Goal: Check status: Check status

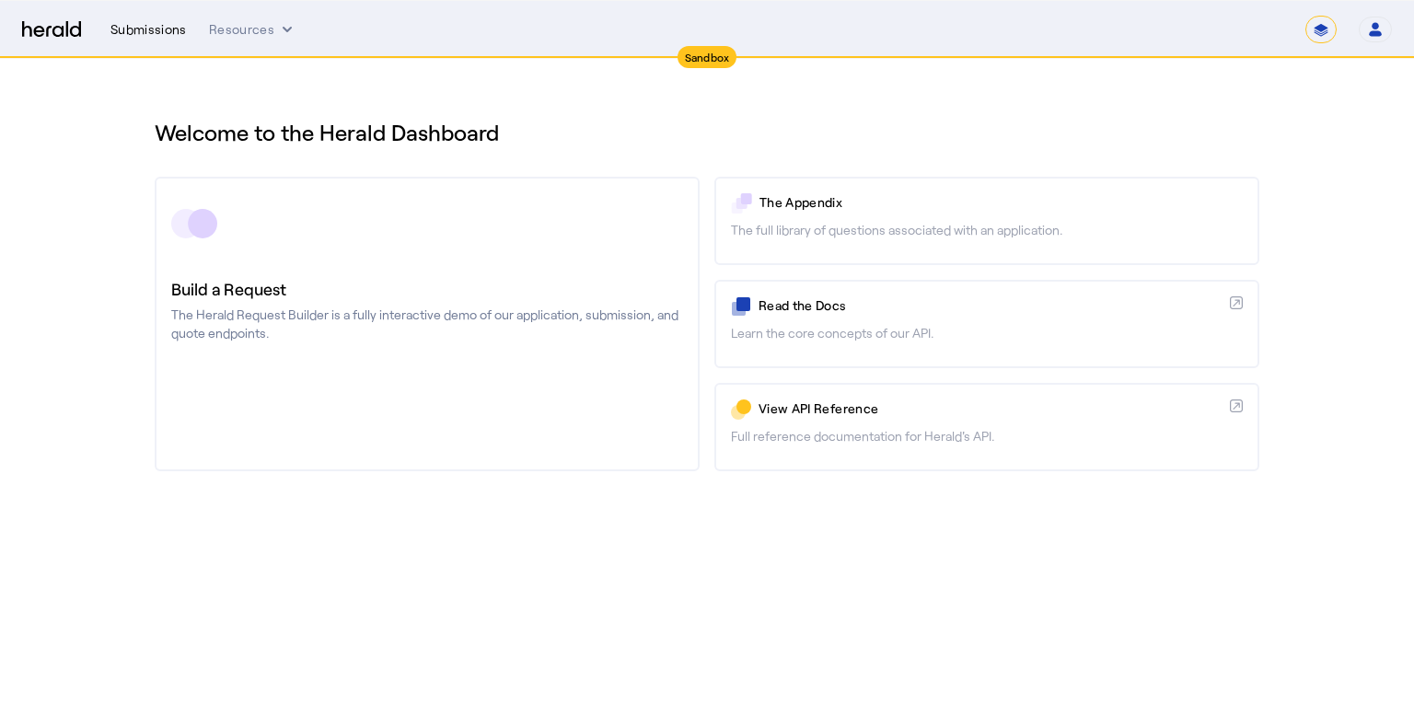
click at [155, 29] on div "Submissions" at bounding box center [148, 29] width 76 height 18
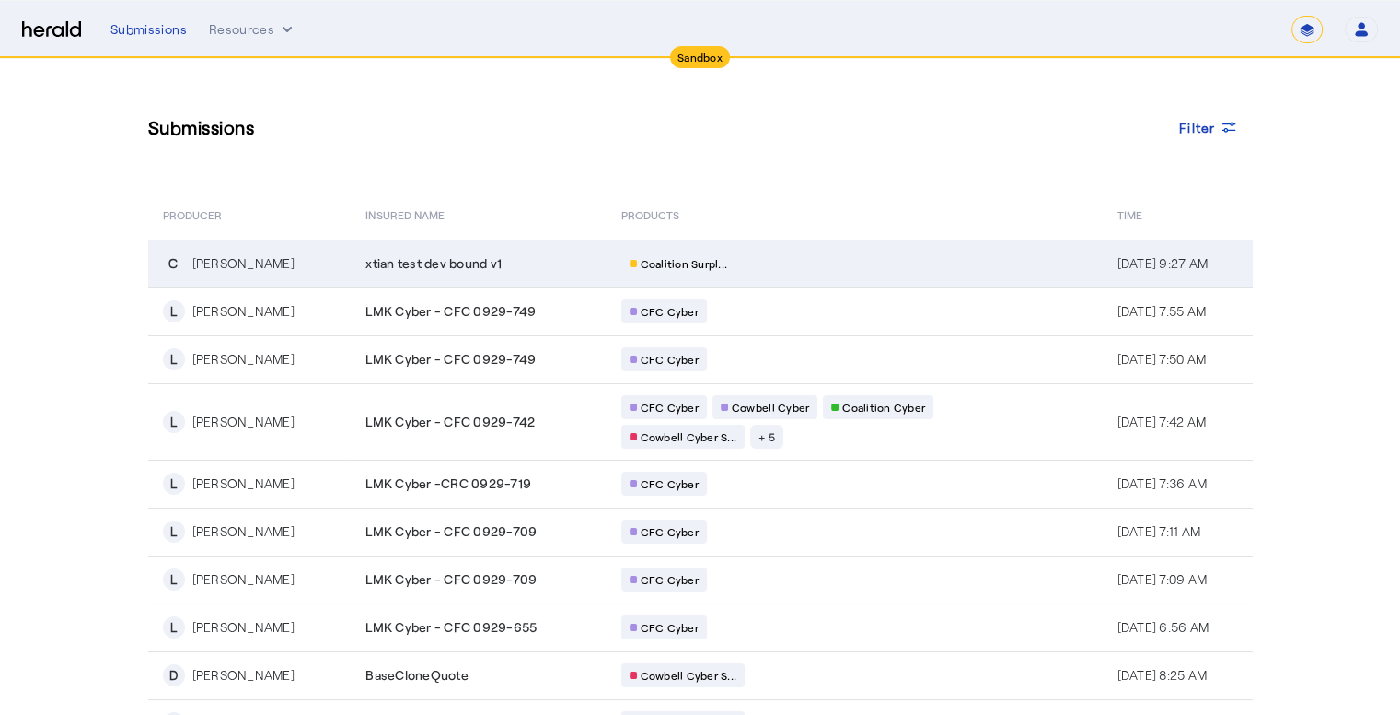
click at [404, 258] on span "xtian test dev bound v1" at bounding box center [434, 263] width 136 height 18
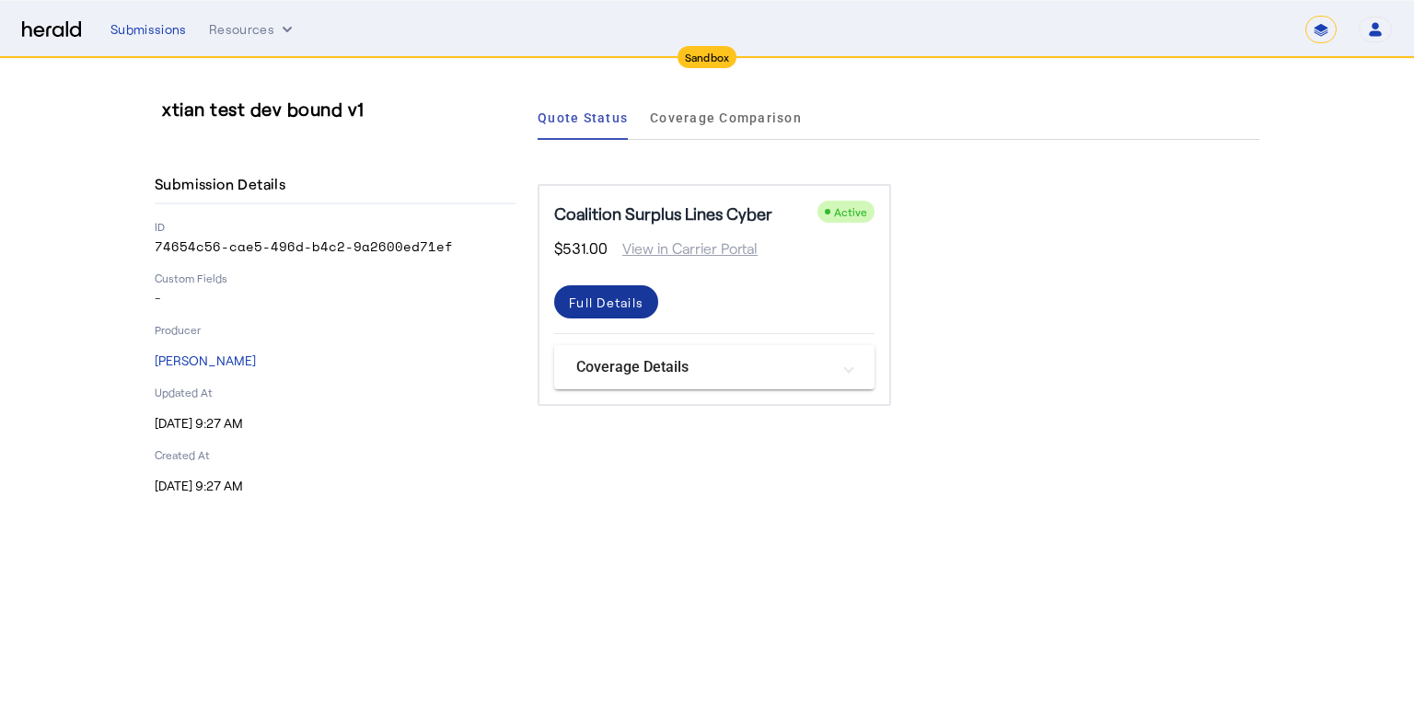
click at [635, 306] on div "Full Details" at bounding box center [606, 302] width 75 height 19
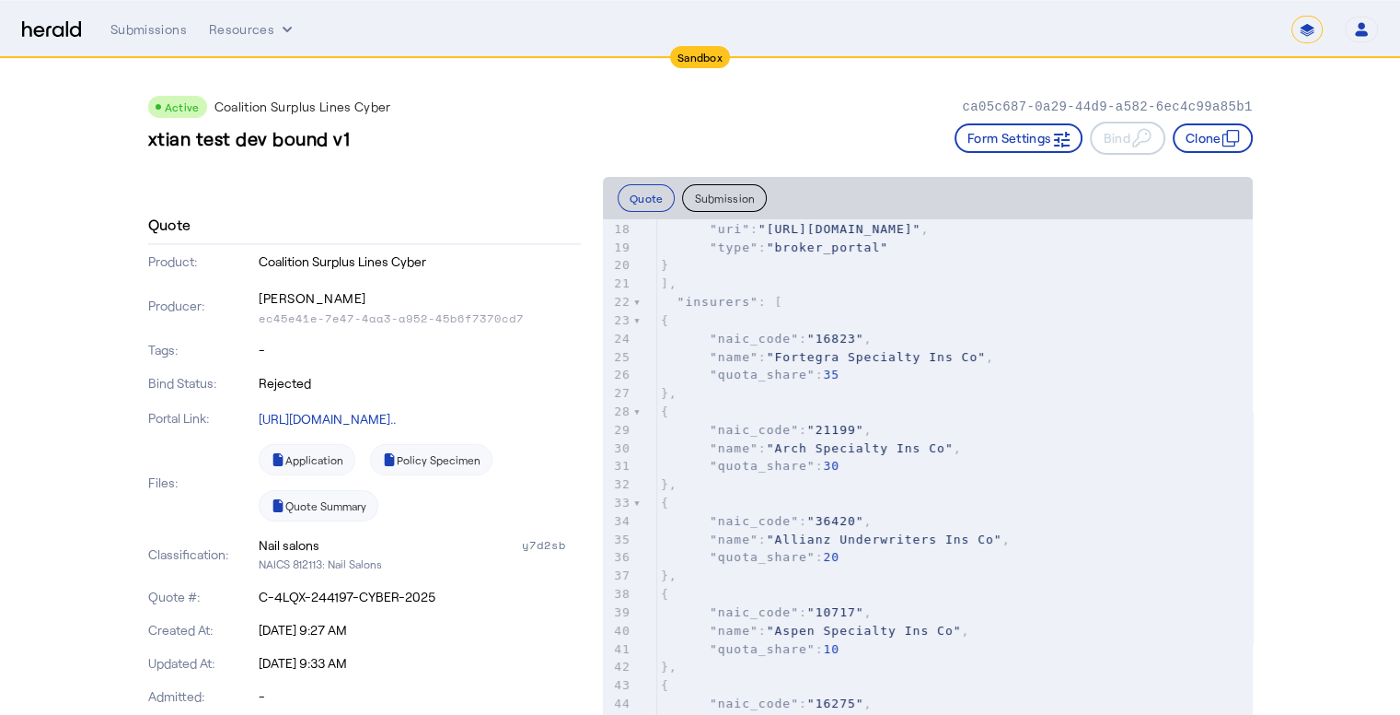
scroll to position [460, 0]
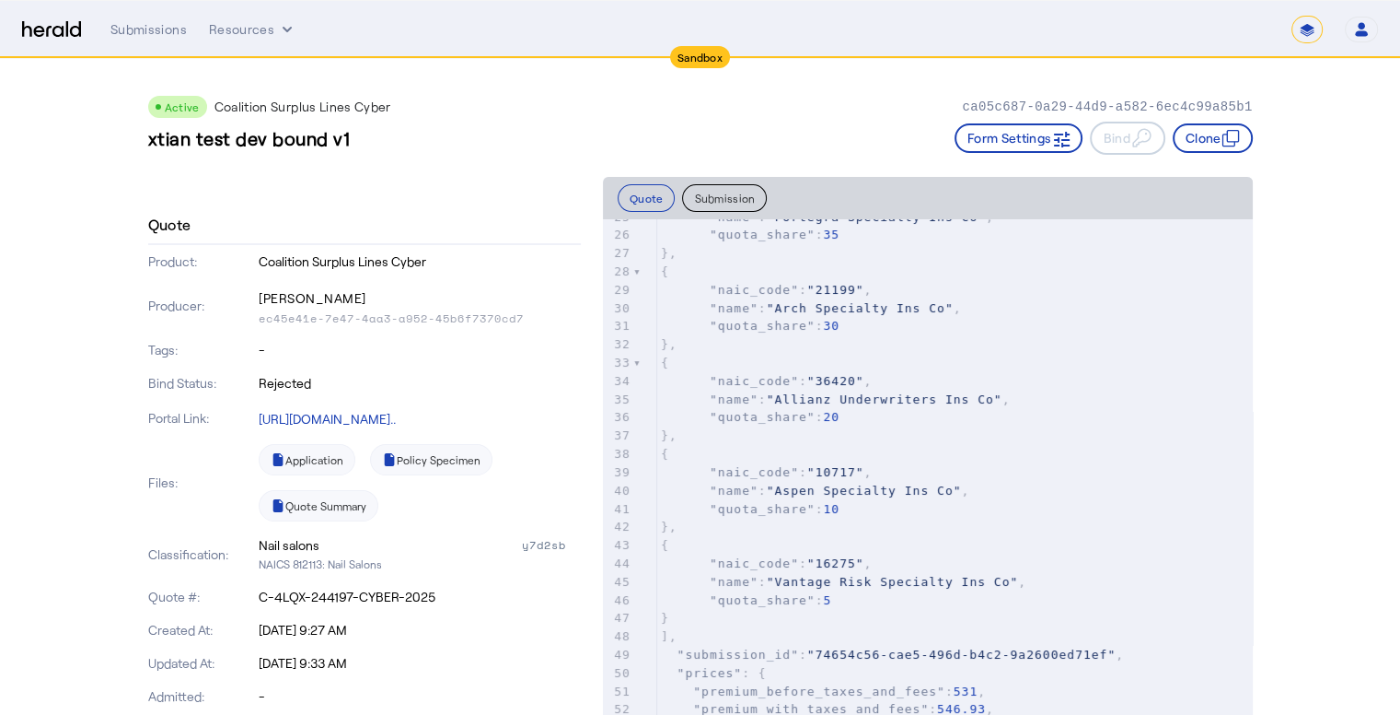
click at [799, 315] on span ""Arch Specialty Ins Co"" at bounding box center [860, 308] width 187 height 14
type input "********"
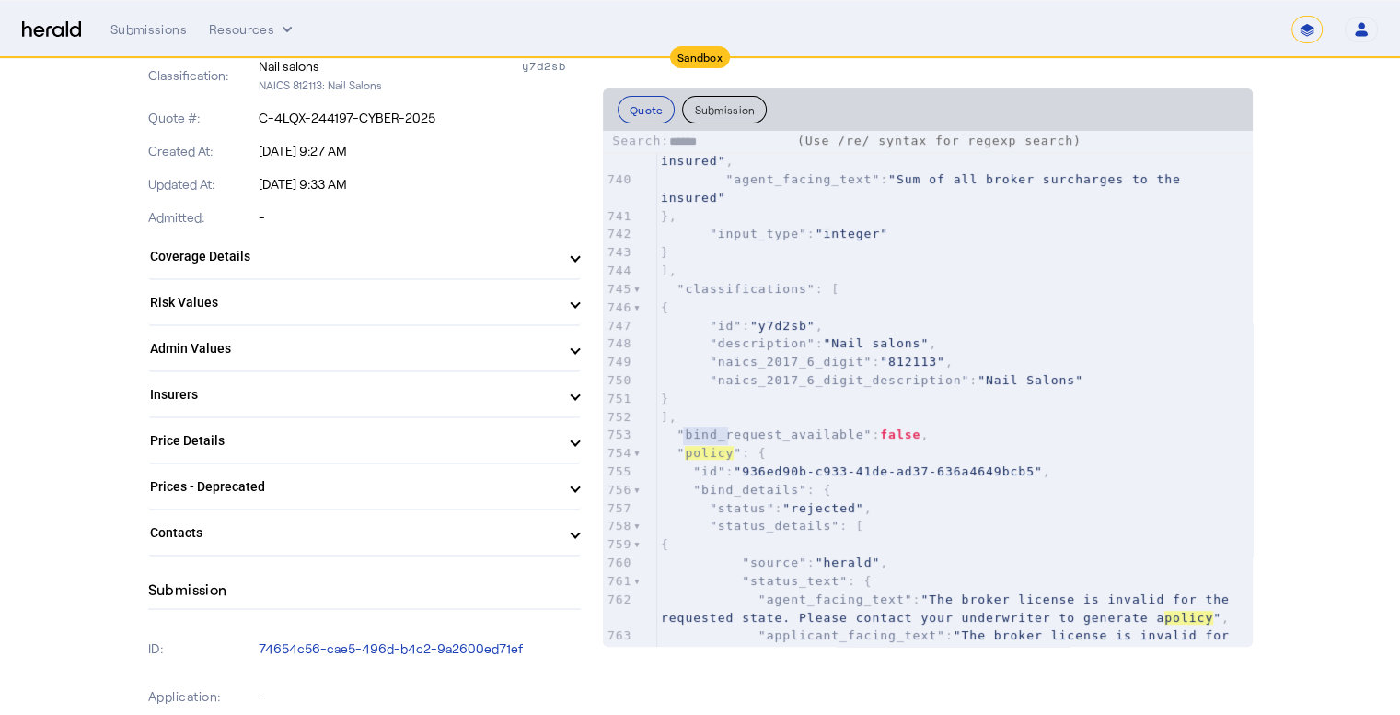
scroll to position [14371, 0]
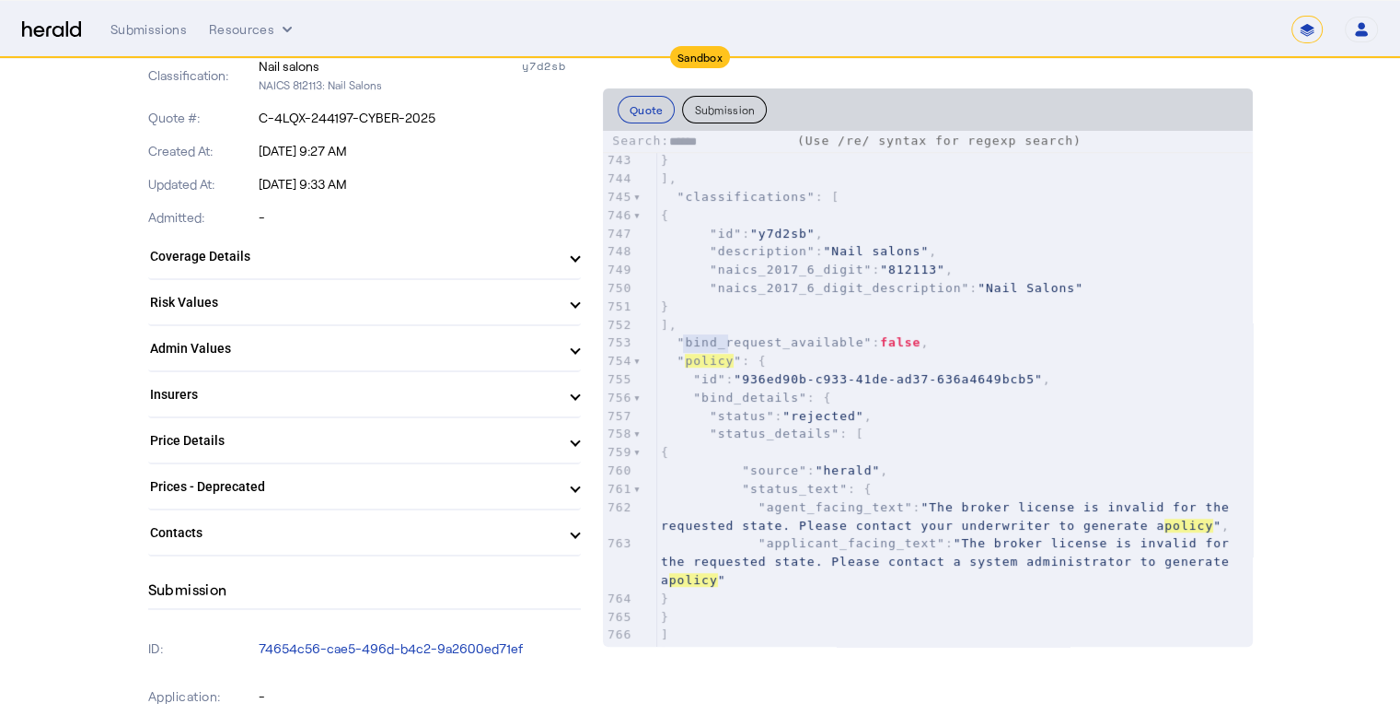
type input "******"
click at [846, 389] on pre ""bind_details" : {" at bounding box center [955, 398] width 596 height 18
click at [906, 279] on pre ""naics_2017_6_digit_description" : "Nail Salons"" at bounding box center [955, 288] width 596 height 18
type input "****"
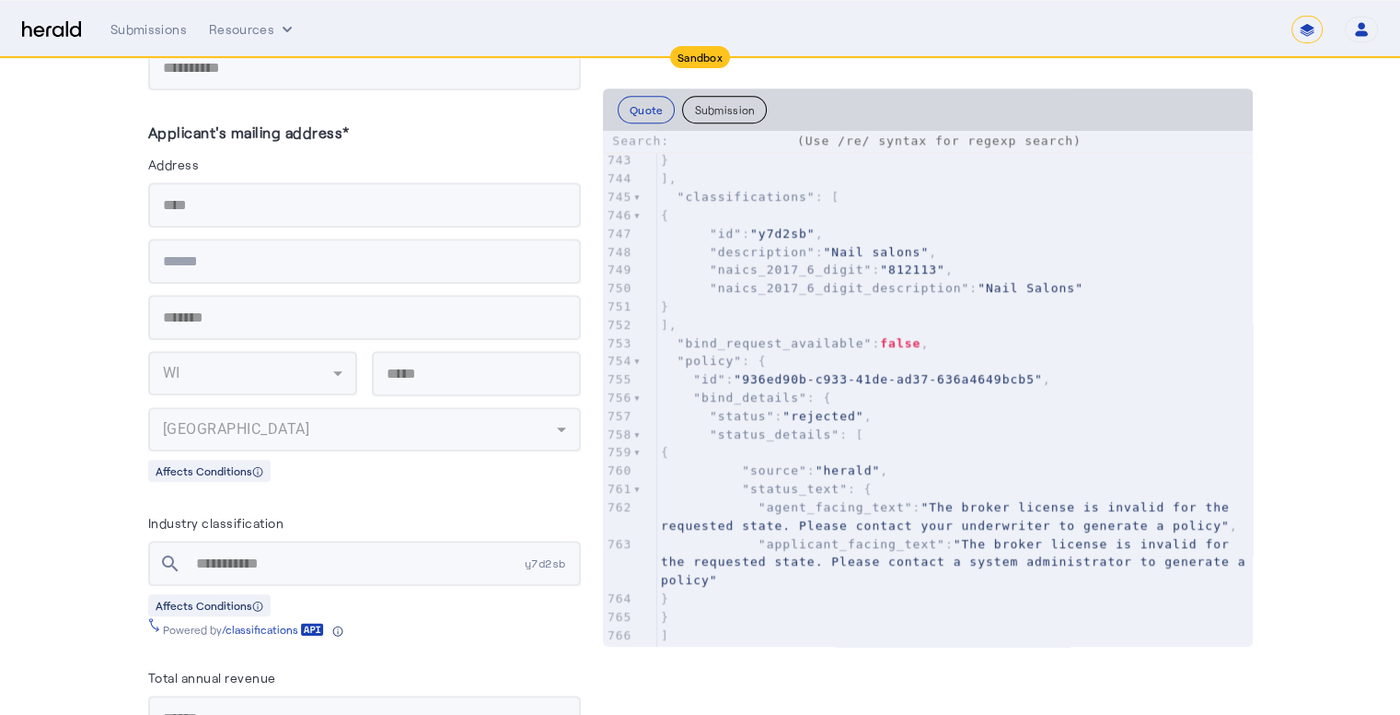
scroll to position [1952, 0]
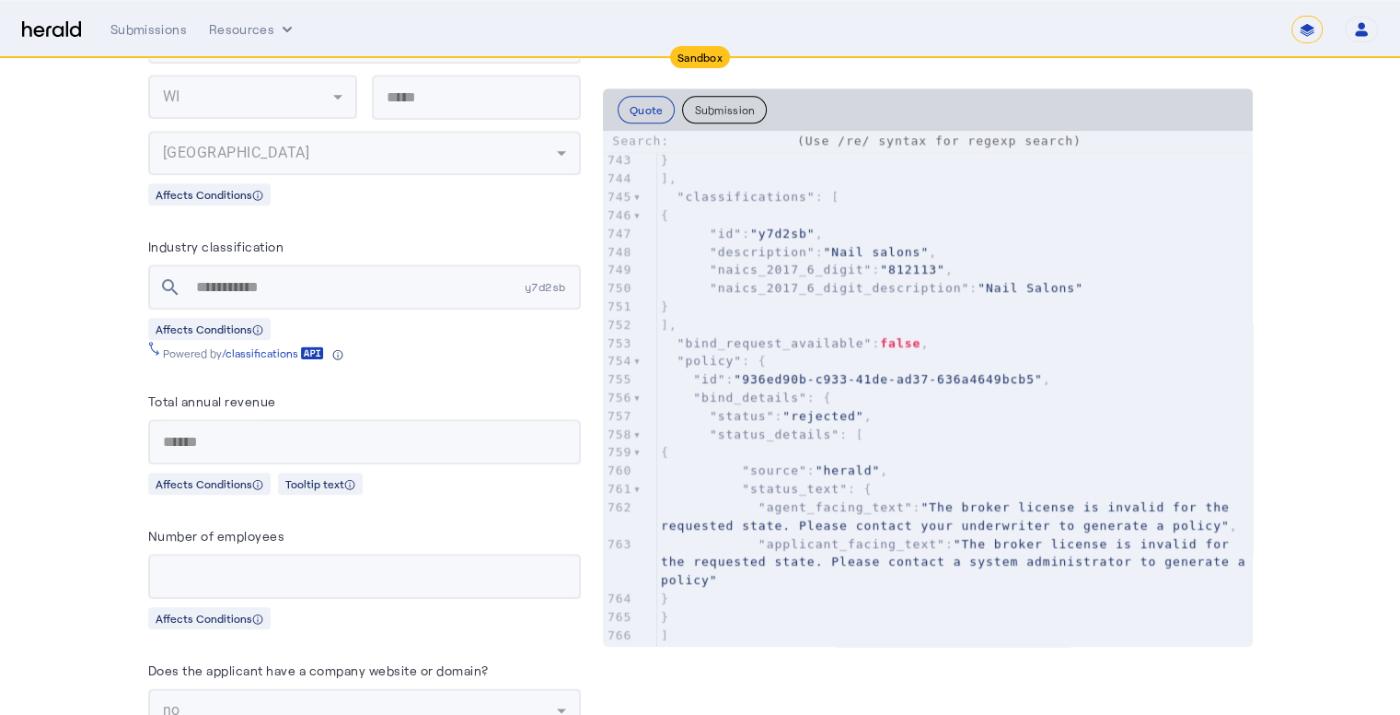
click at [108, 304] on app-quote-details "Active Coalition Surplus Lines Cyber ca05c687-0a29-44d9-a582-6ec4c99a85b1 xtian…" at bounding box center [700, 249] width 1400 height 4285
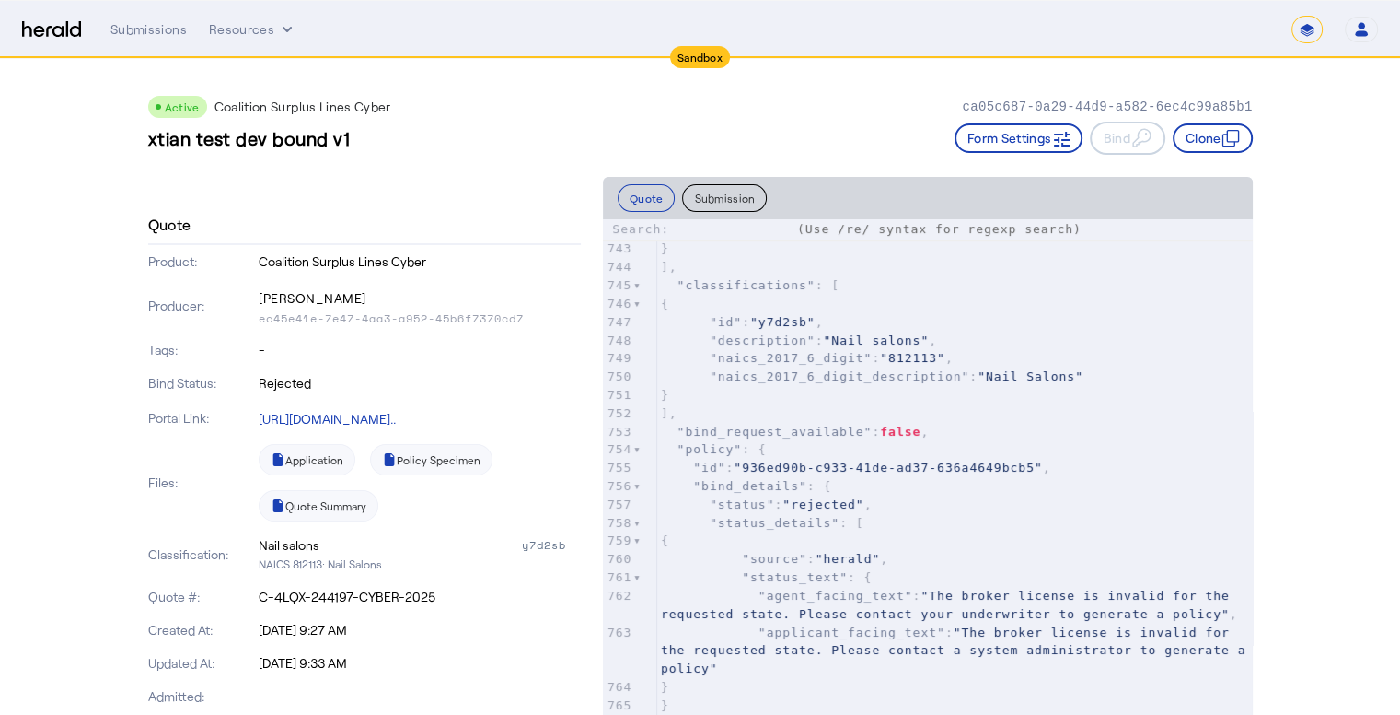
scroll to position [1068, 0]
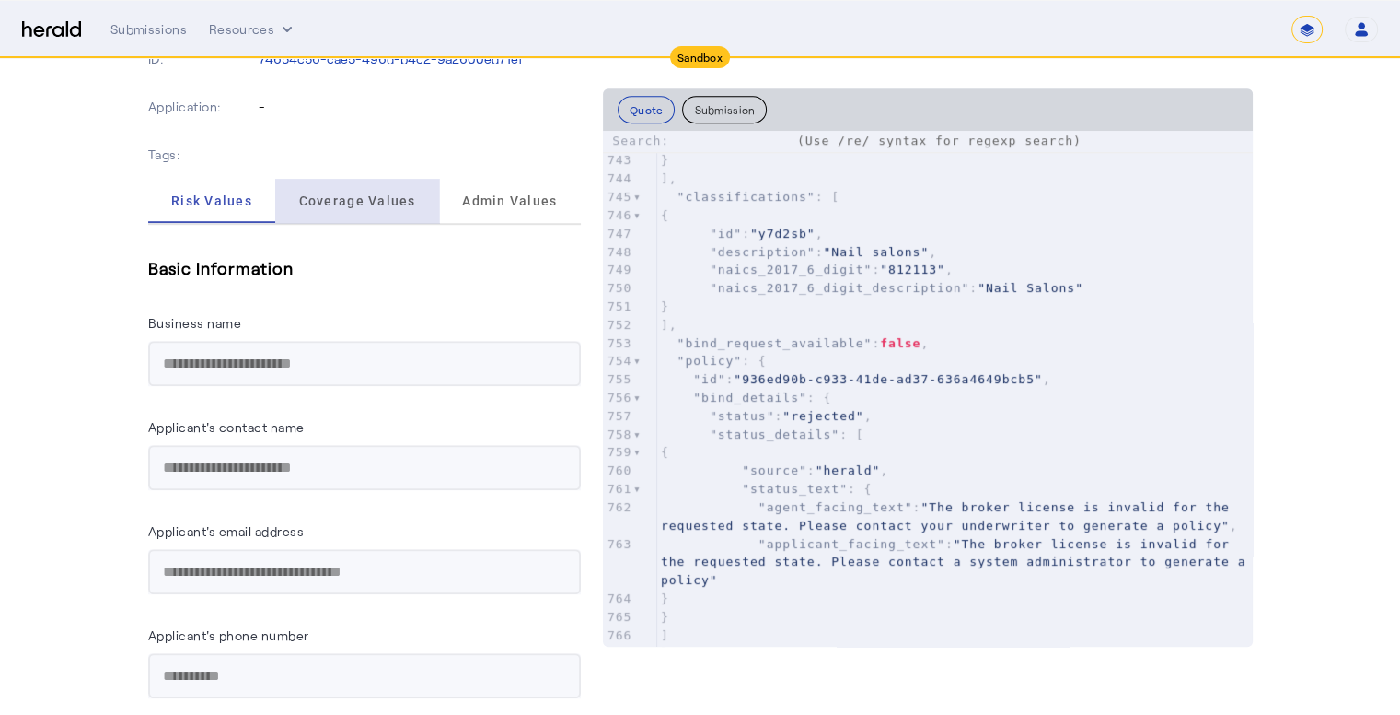
click at [372, 194] on span "Coverage Values" at bounding box center [357, 200] width 117 height 13
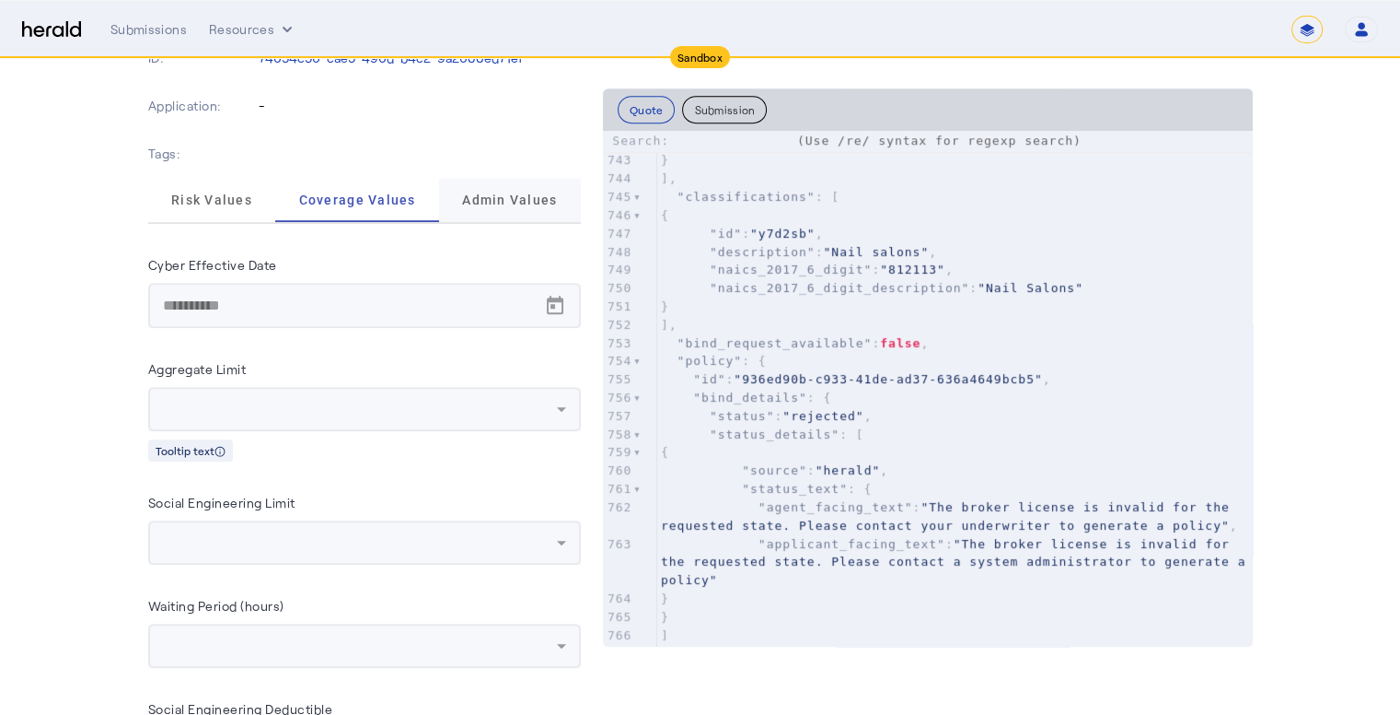
click at [542, 193] on span "Admin Values" at bounding box center [509, 199] width 95 height 13
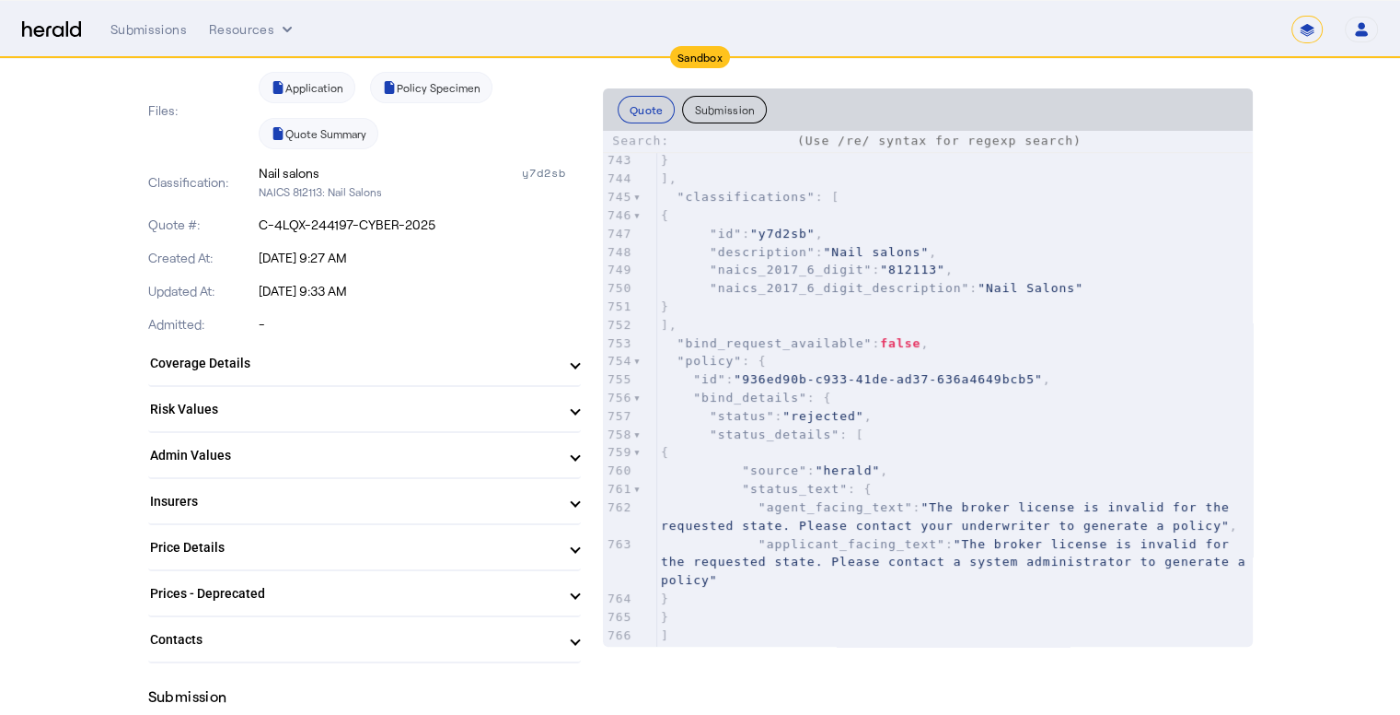
scroll to position [371, 0]
click at [321, 436] on mat-expansion-panel-header "Admin Values" at bounding box center [364, 456] width 433 height 44
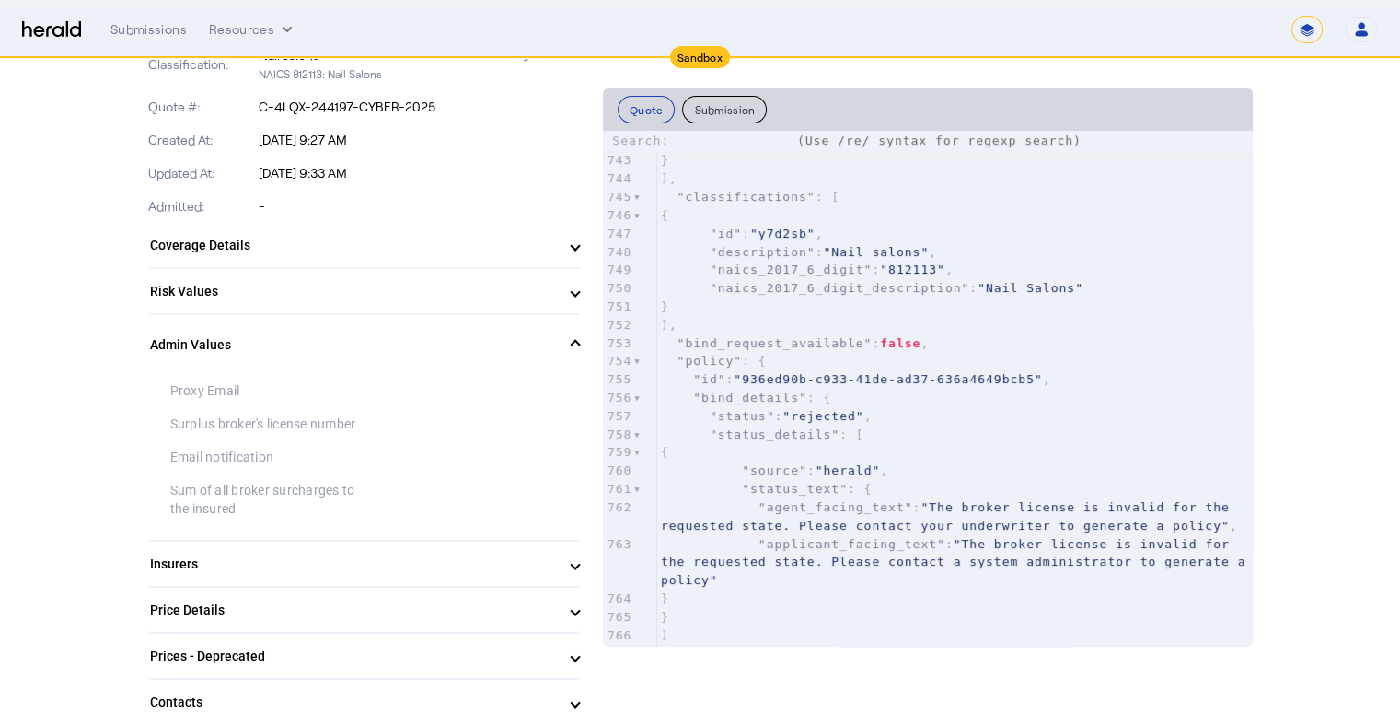
scroll to position [647, 0]
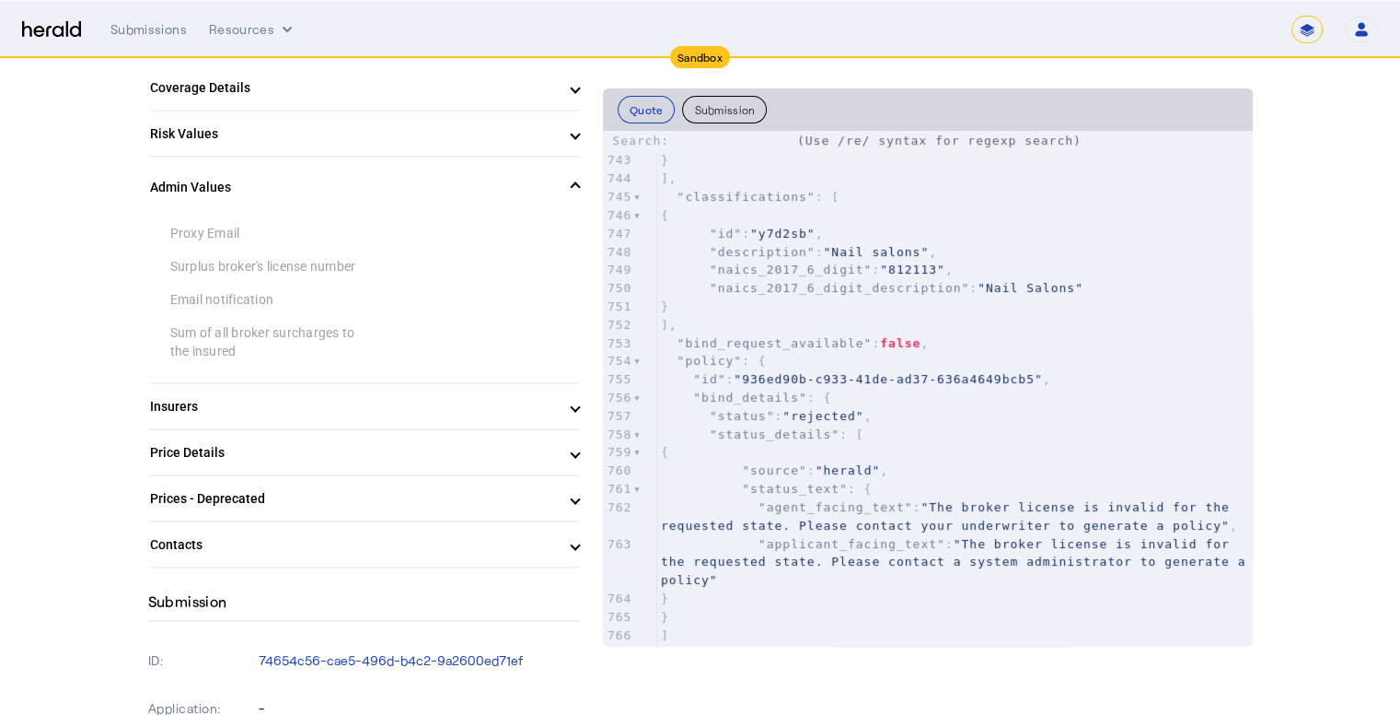
click at [363, 182] on mat-panel-title "Admin Values" at bounding box center [353, 187] width 407 height 19
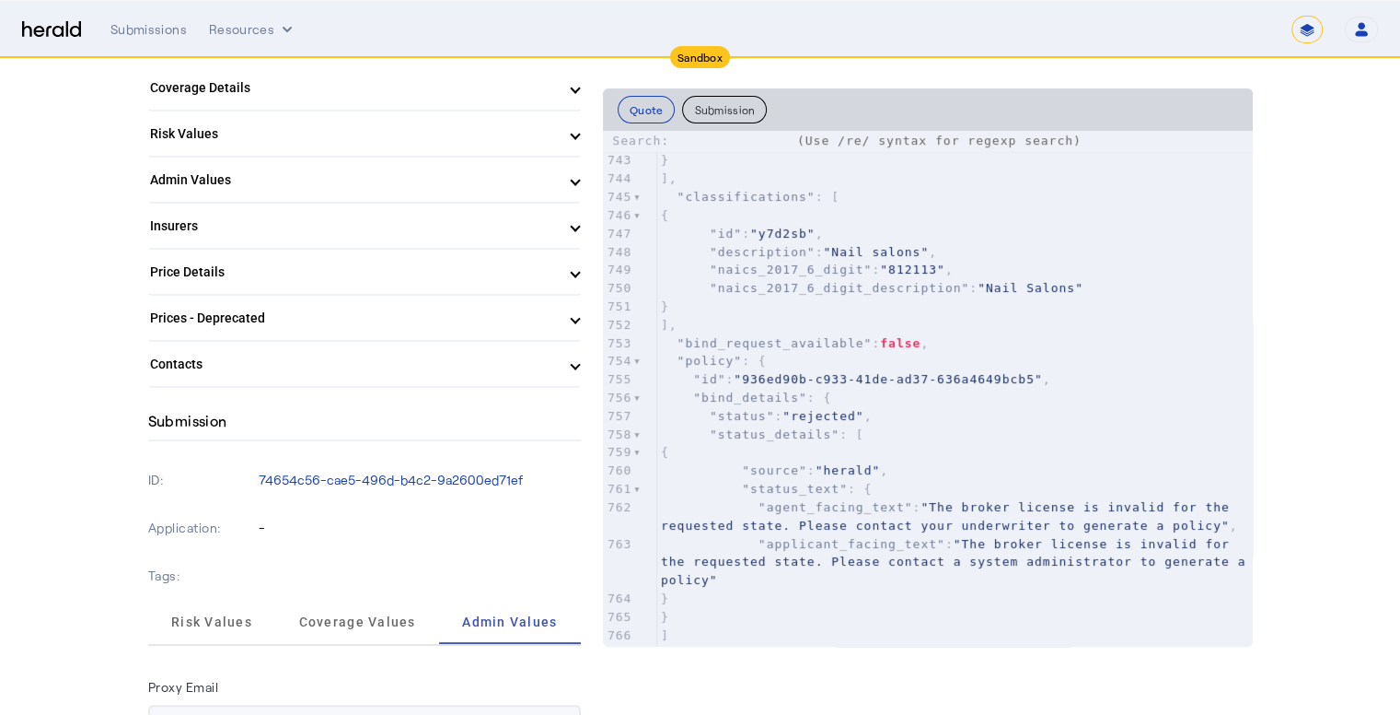
click at [379, 142] on mat-expansion-panel-header "Risk Values" at bounding box center [364, 133] width 433 height 44
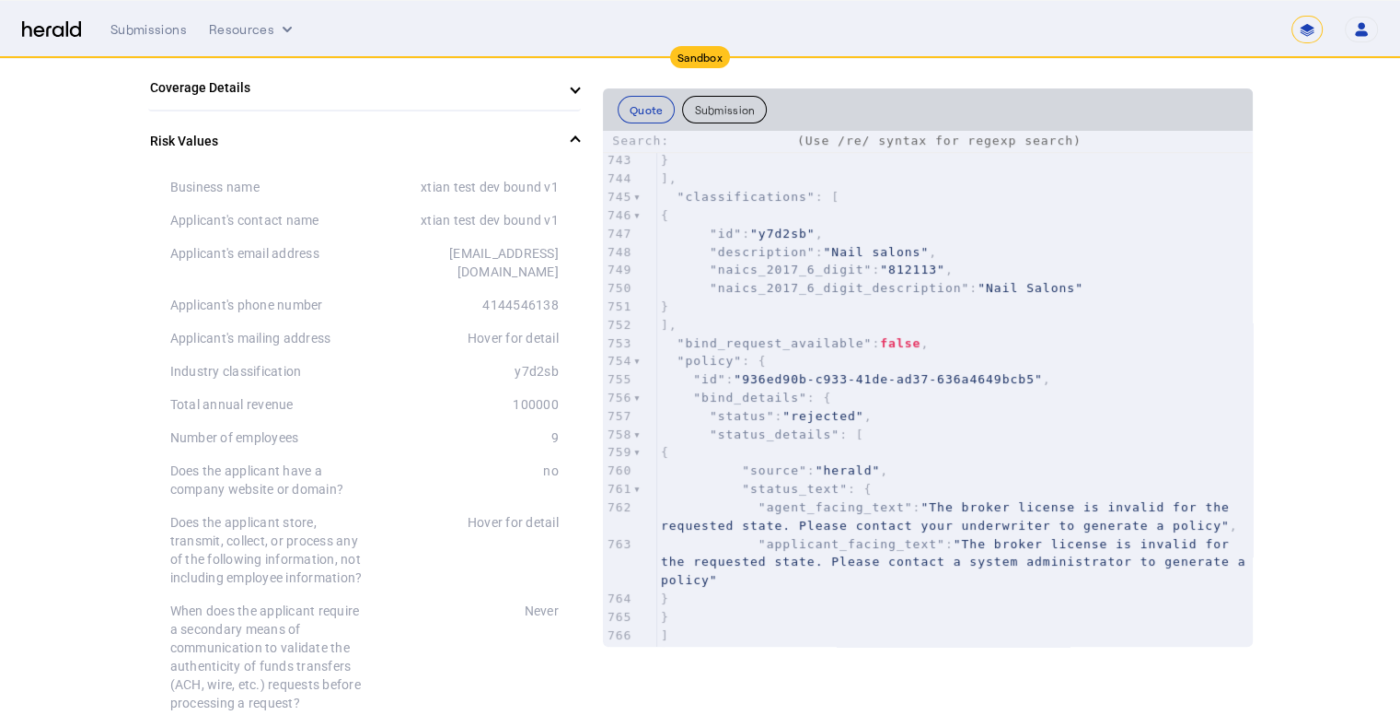
scroll to position [555, 0]
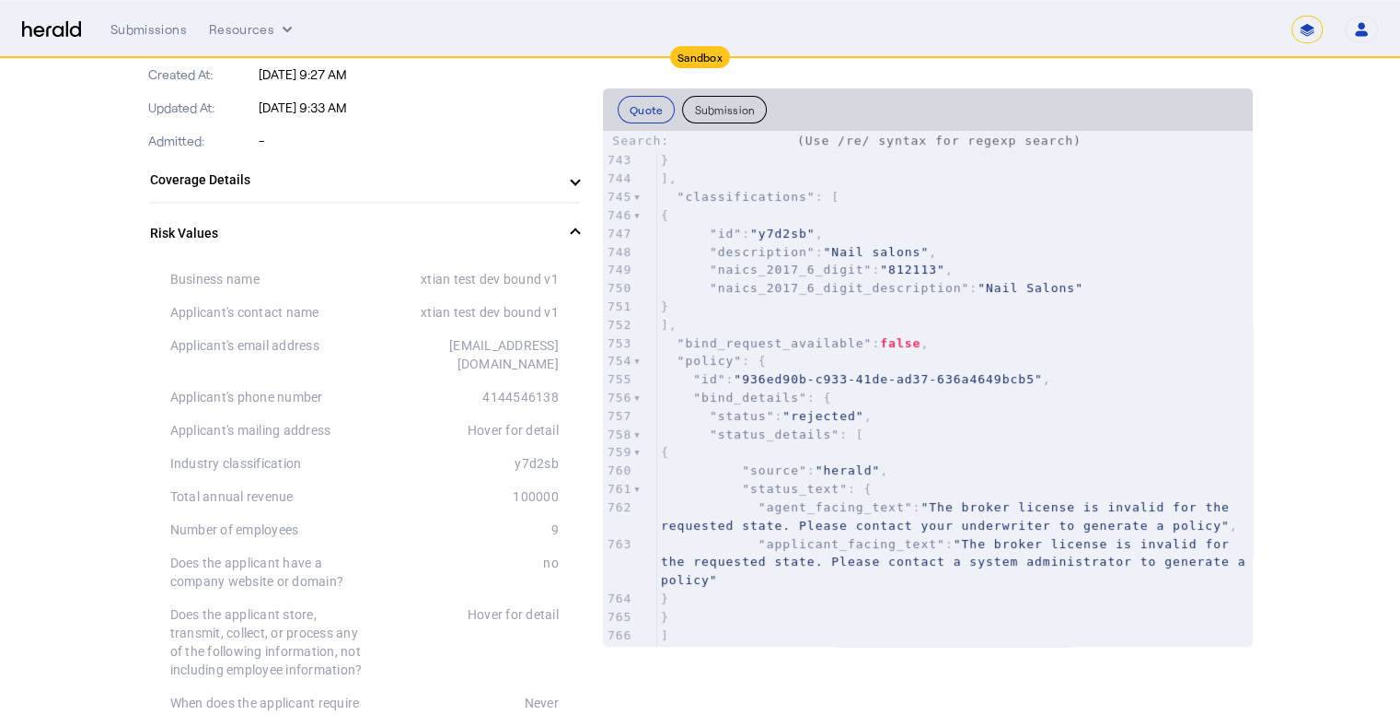
click at [256, 226] on mat-panel-title "Risk Values" at bounding box center [353, 233] width 407 height 19
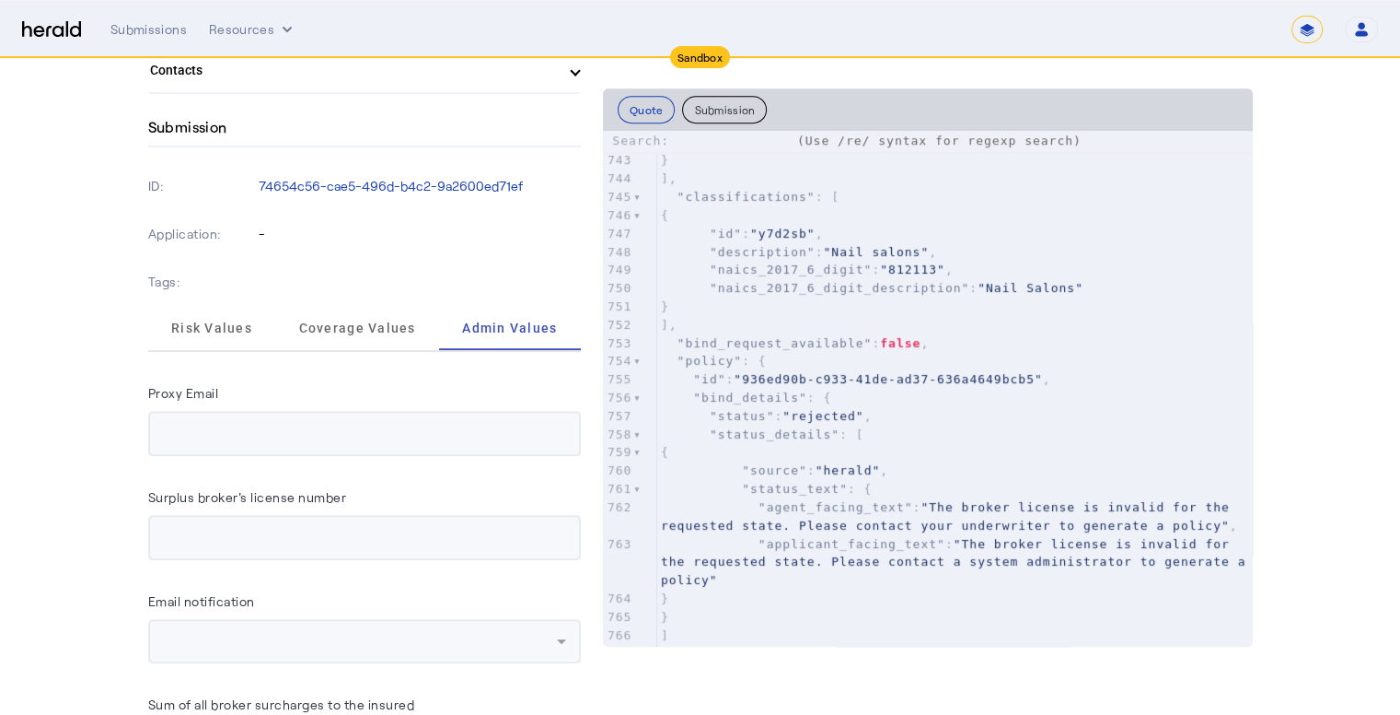
scroll to position [1016, 0]
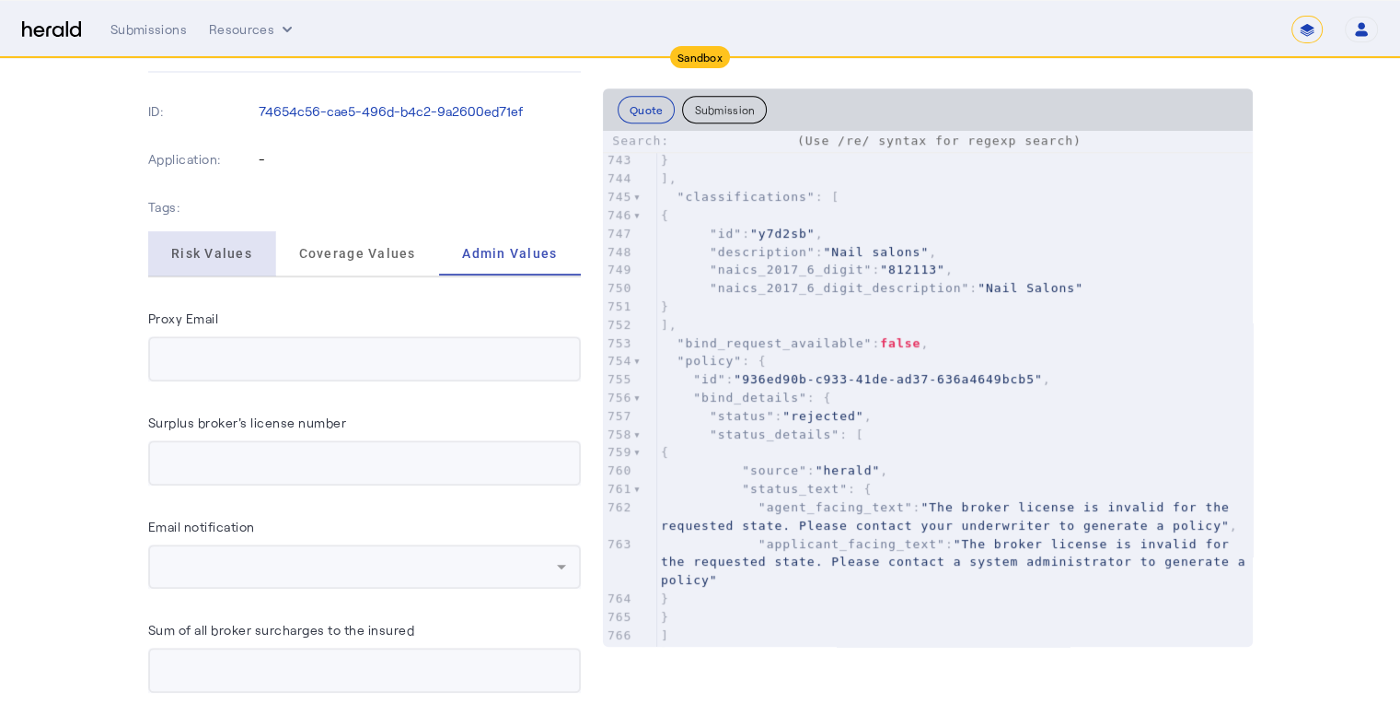
click at [210, 248] on span "Risk Values" at bounding box center [211, 253] width 81 height 13
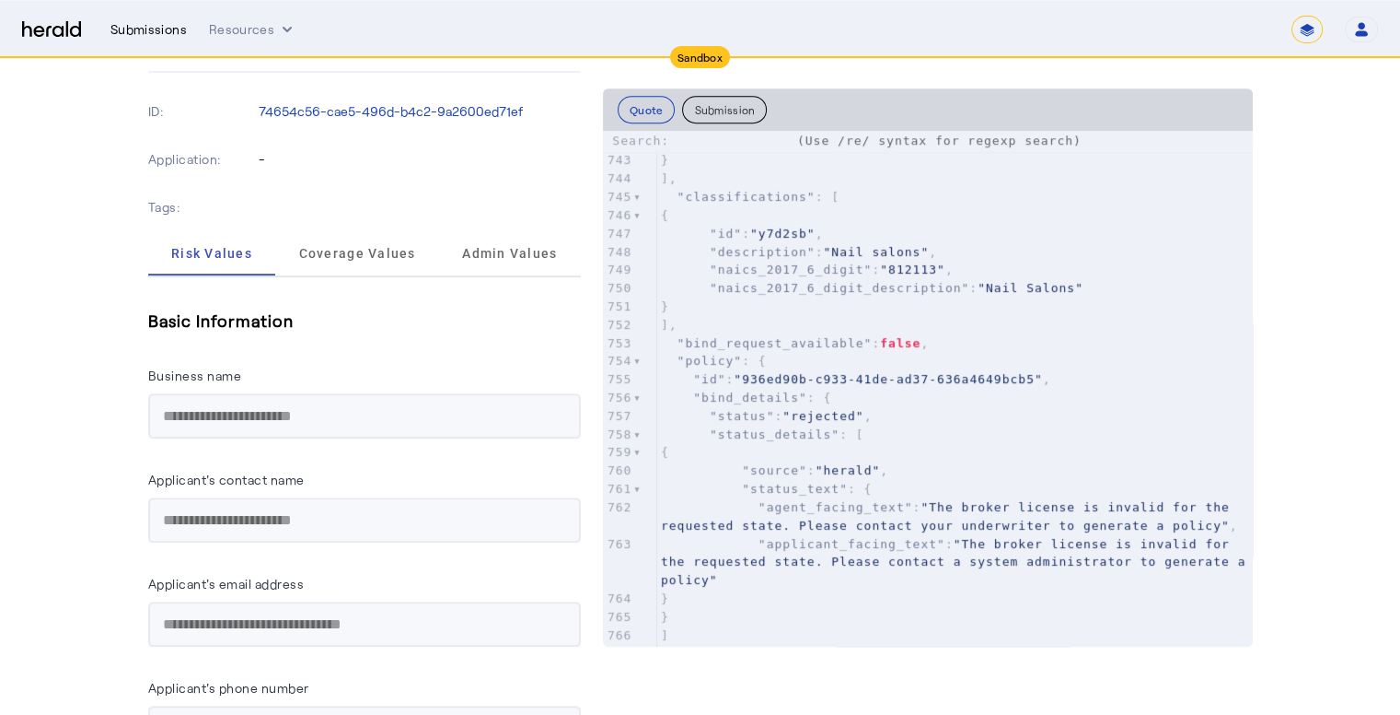
click at [145, 32] on div "Submissions" at bounding box center [148, 29] width 76 height 18
